Goal: Task Accomplishment & Management: Complete application form

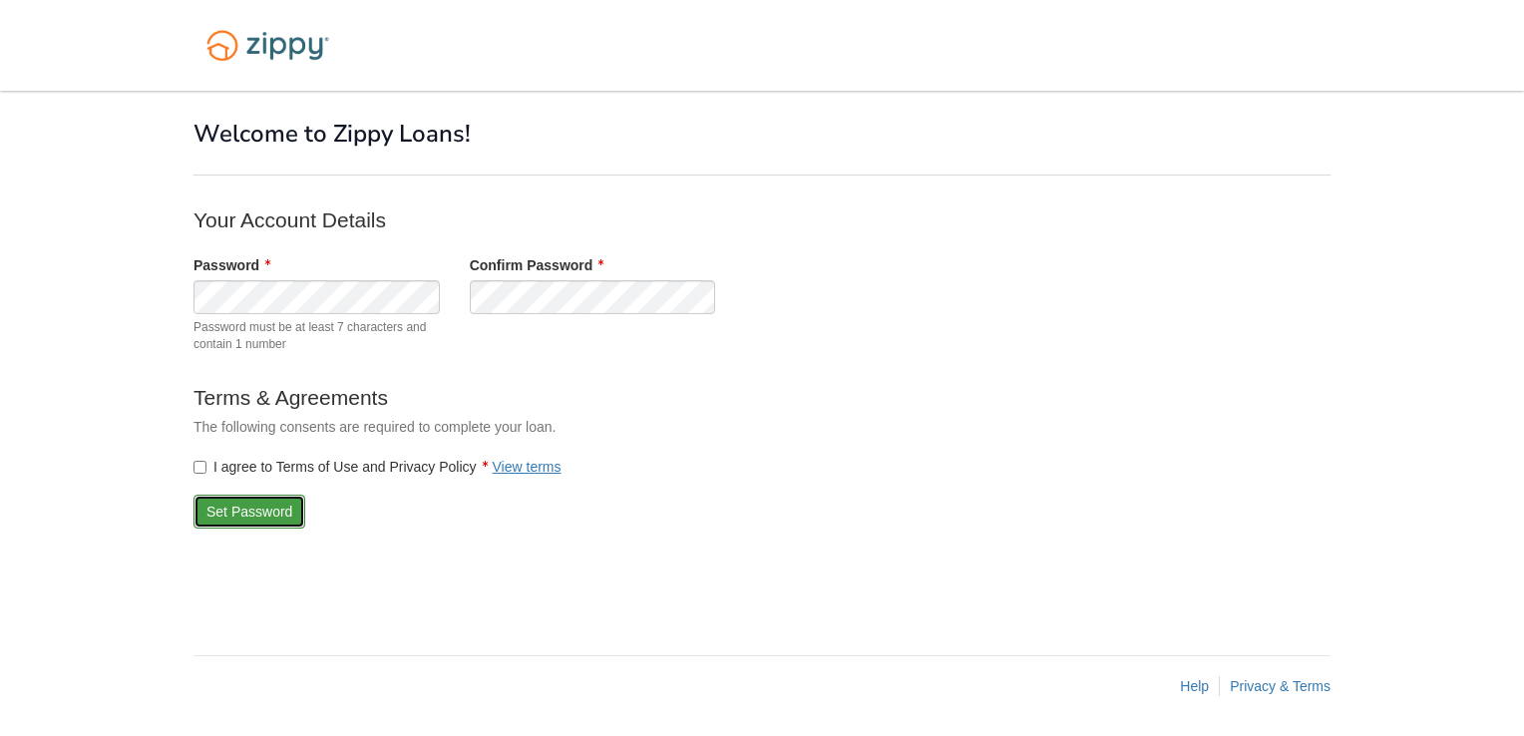
click at [211, 498] on button "Set Password" at bounding box center [249, 512] width 112 height 34
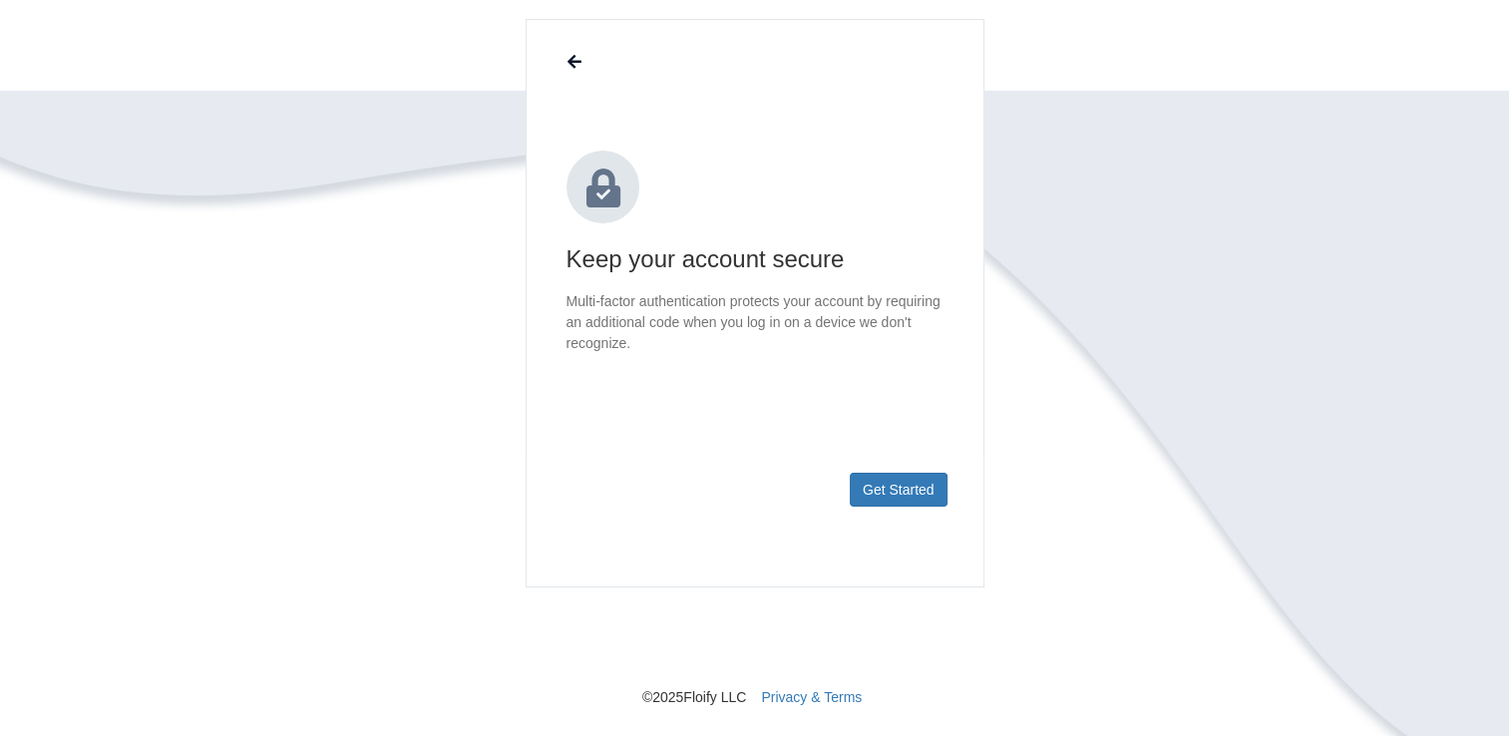
scroll to position [100, 0]
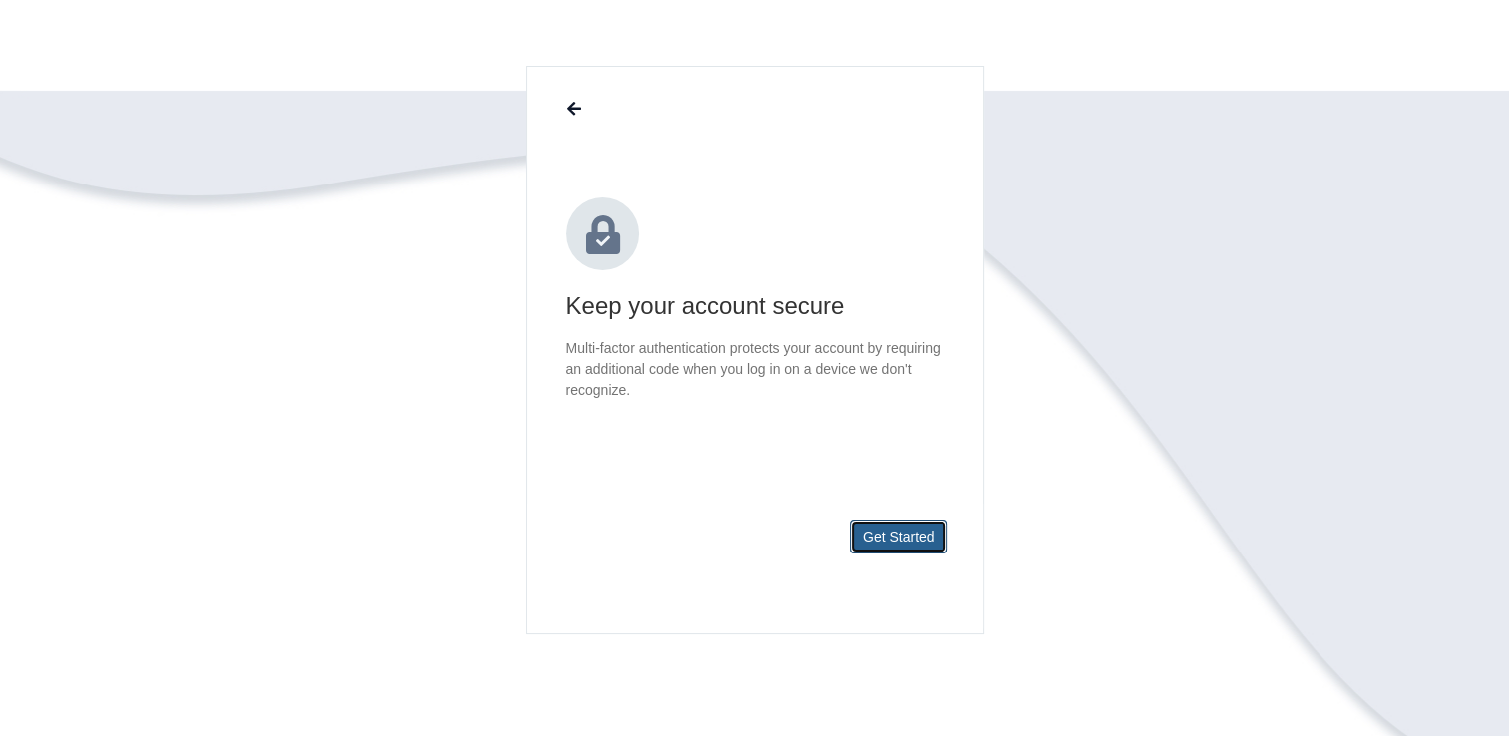
click at [922, 542] on button "Get Started" at bounding box center [899, 537] width 98 height 34
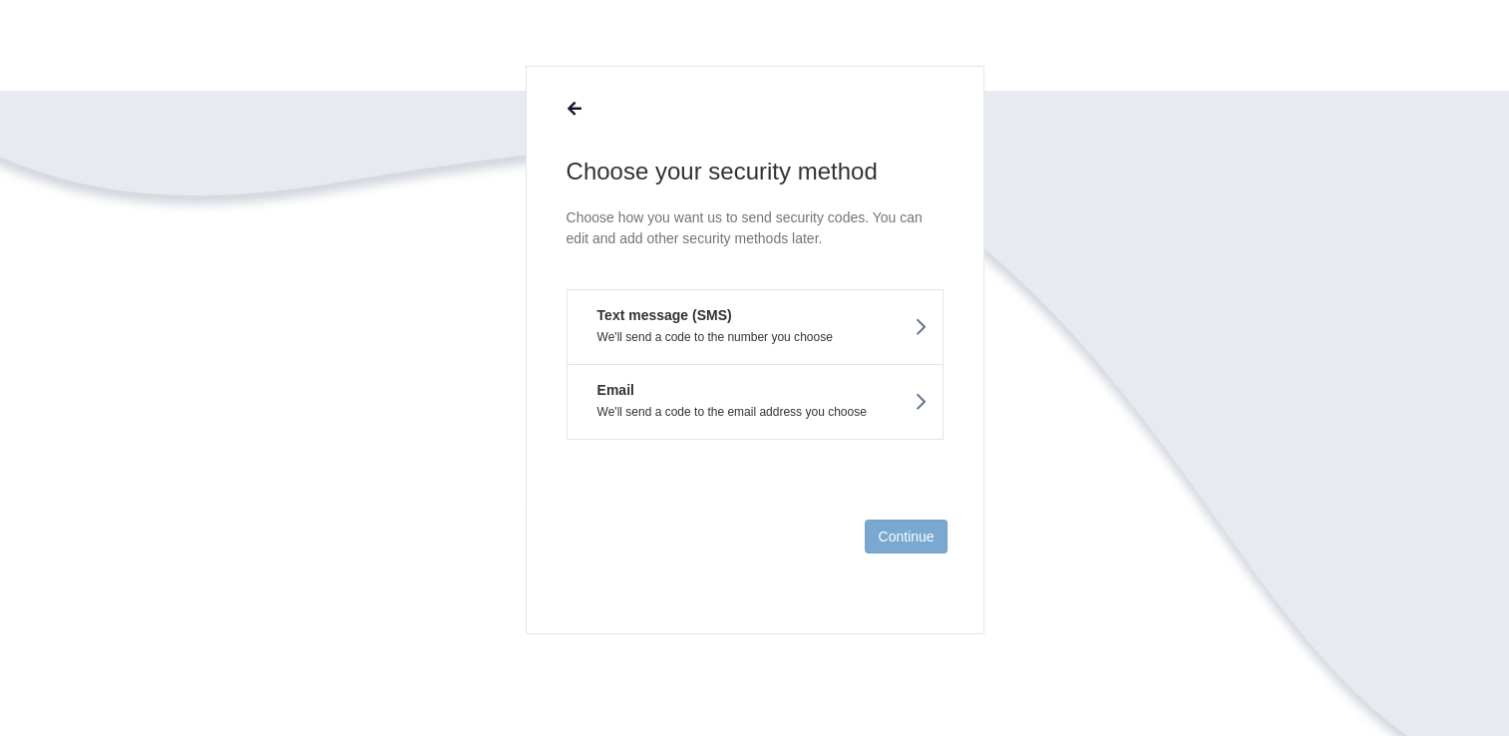
click at [846, 326] on button "Text message (SMS) We'll send a code to the number you choose" at bounding box center [754, 326] width 377 height 75
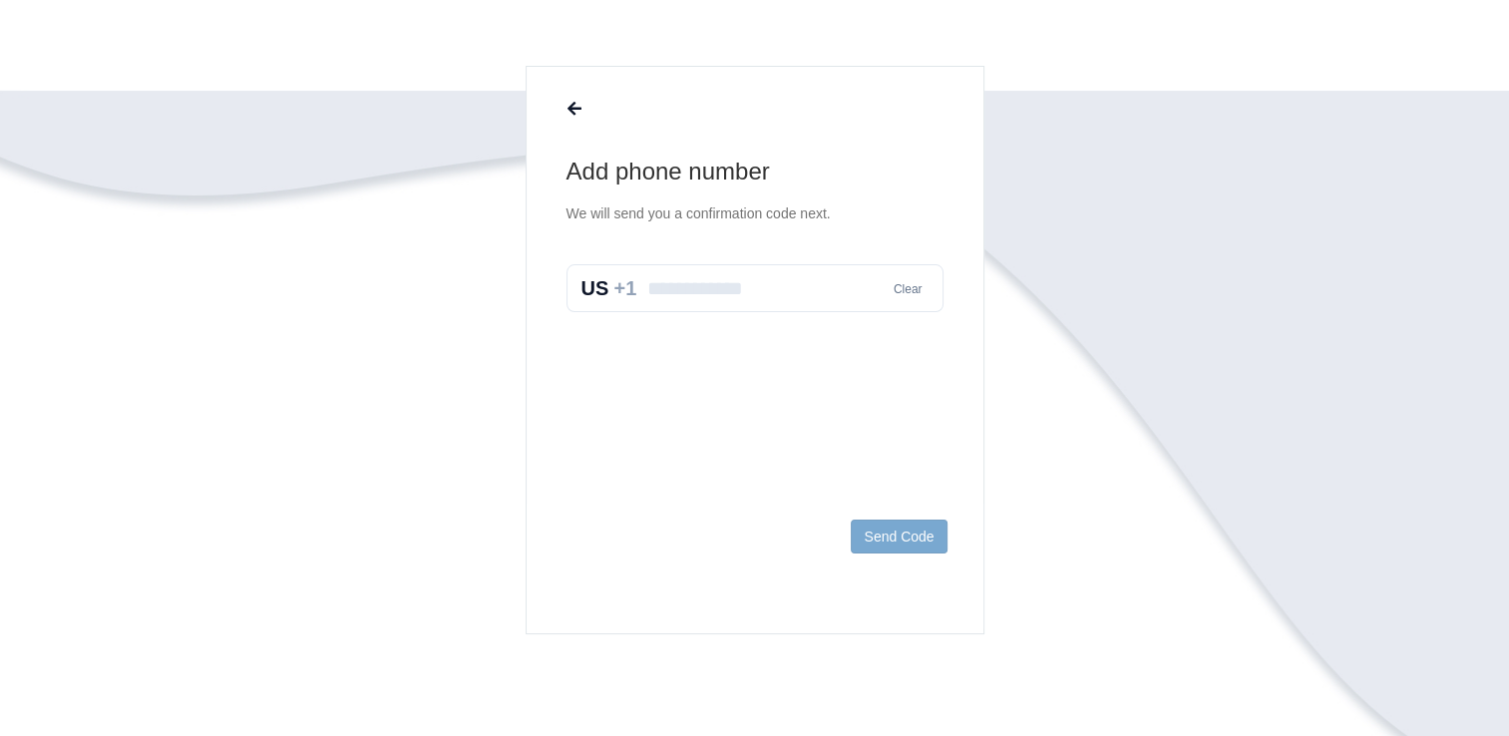
click at [750, 296] on input "text" at bounding box center [754, 288] width 377 height 48
type input "**********"
click at [882, 548] on button "Send Code" at bounding box center [899, 537] width 96 height 34
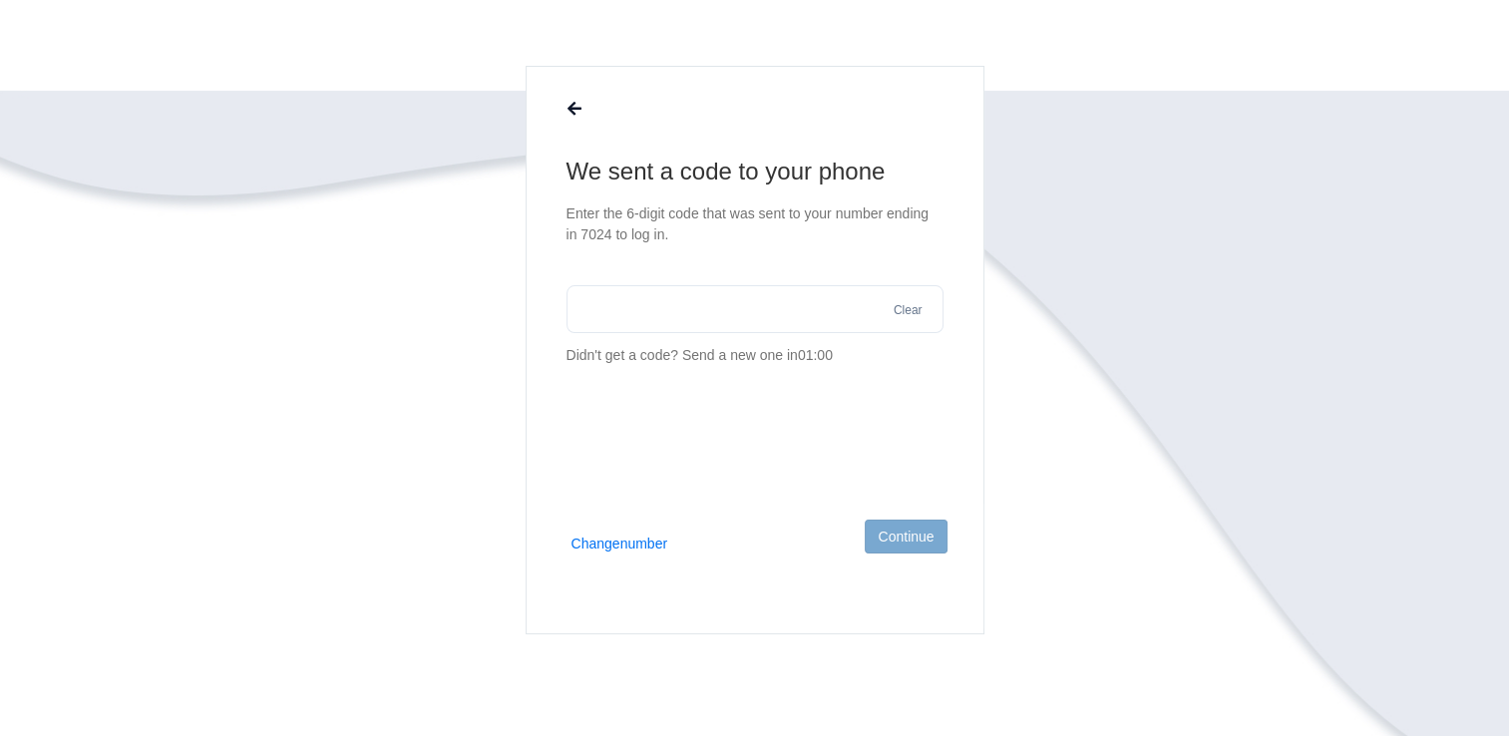
click at [647, 310] on input "text" at bounding box center [754, 309] width 377 height 48
type input "******"
click at [921, 538] on button "Continue" at bounding box center [906, 537] width 82 height 34
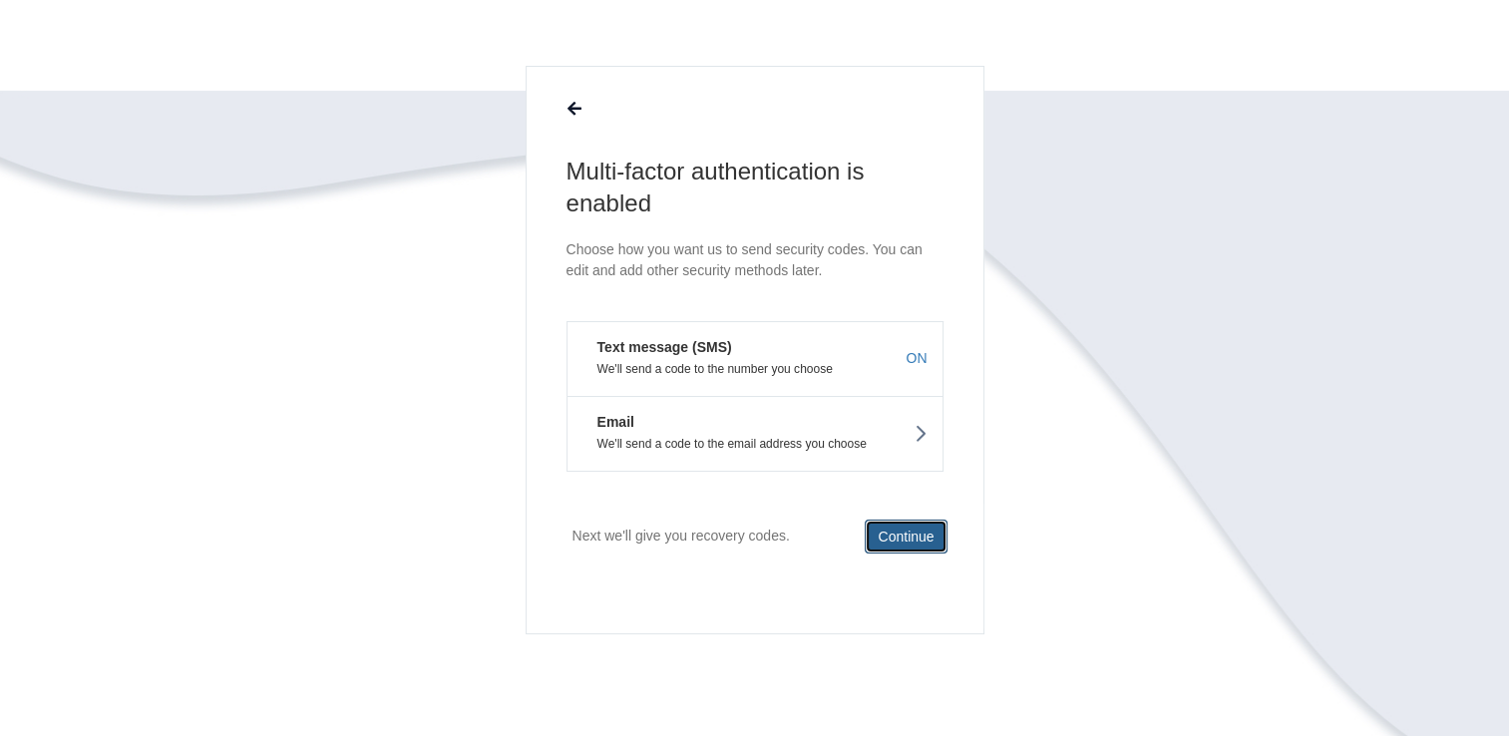
click at [904, 541] on button "Continue" at bounding box center [906, 537] width 82 height 34
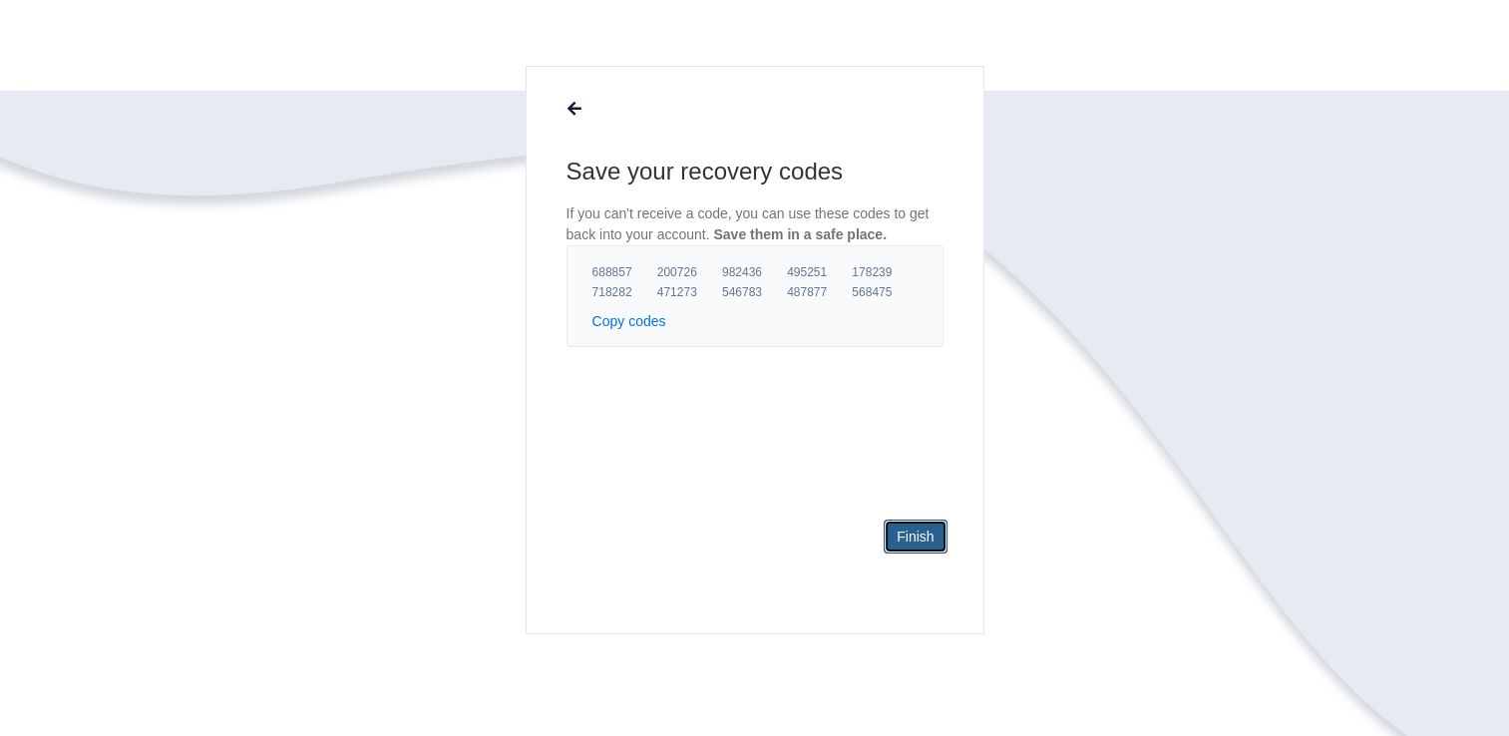
click at [920, 535] on link "Finish" at bounding box center [915, 537] width 63 height 34
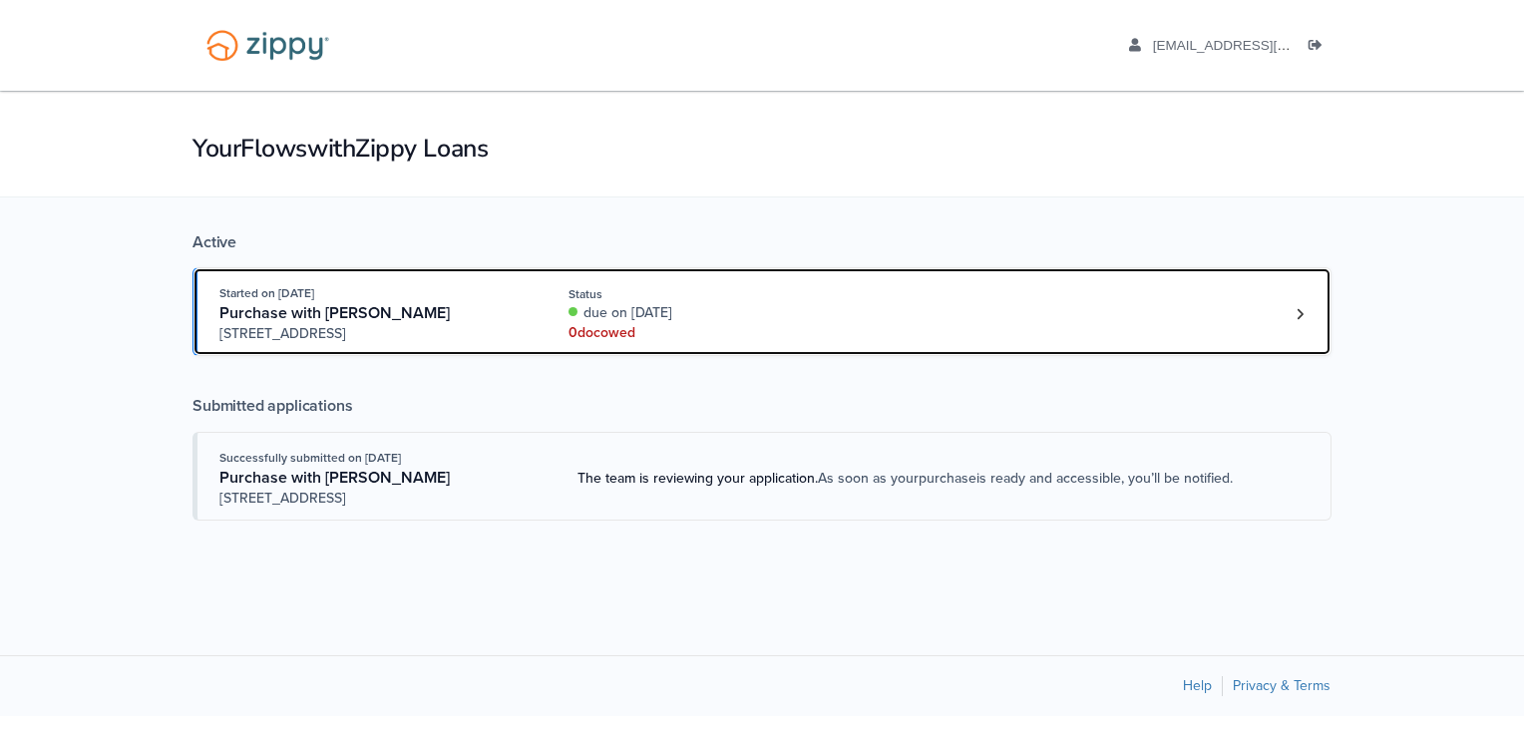
click at [1314, 324] on link "Started on [DATE] Purchase with [PERSON_NAME] [STREET_ADDRESS] Status due on [D…" at bounding box center [761, 311] width 1139 height 89
